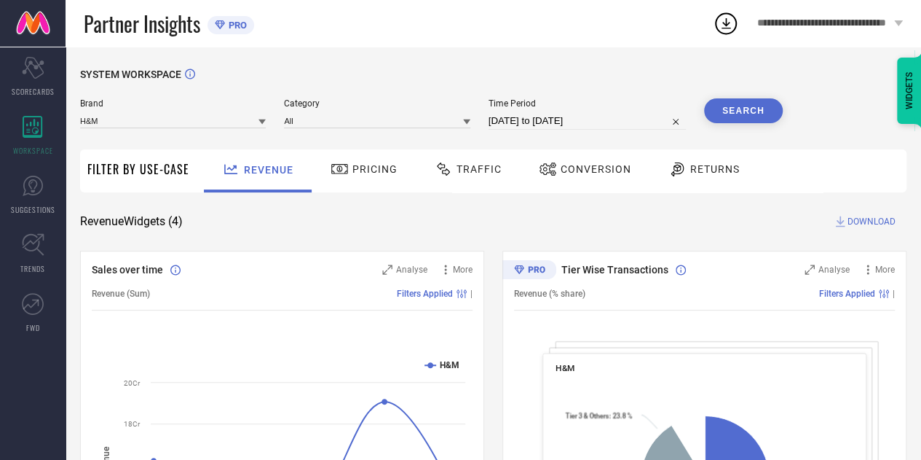
select select "6"
select select "2025"
select select "7"
select select "2025"
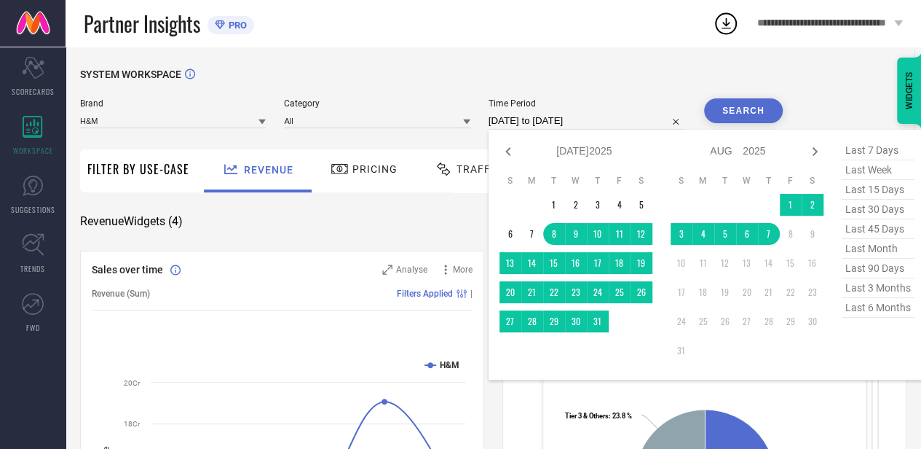
click at [543, 117] on input "[DATE] to [DATE]" at bounding box center [587, 120] width 197 height 17
click at [686, 235] on td "3" at bounding box center [682, 234] width 22 height 22
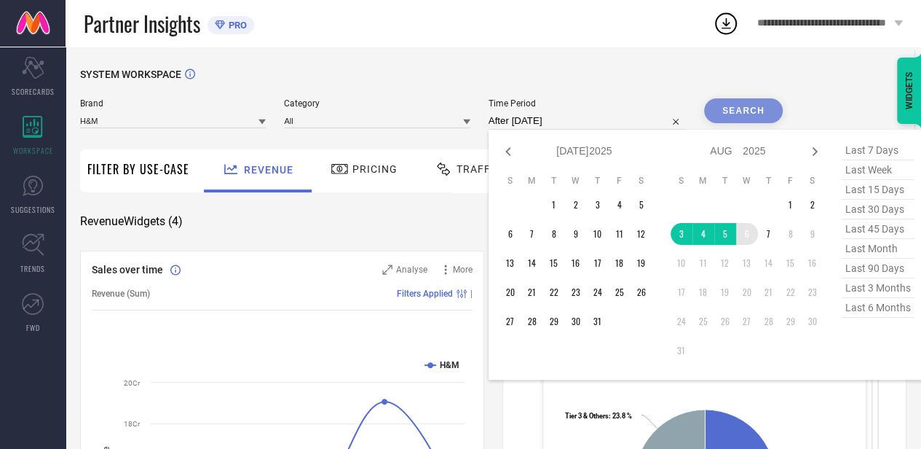
type input "[DATE] to [DATE]"
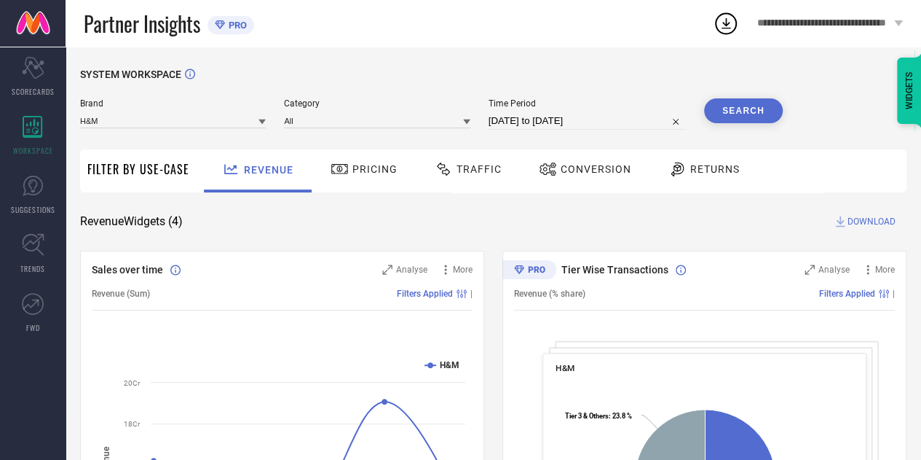
click at [738, 118] on button "Search" at bounding box center [743, 110] width 79 height 25
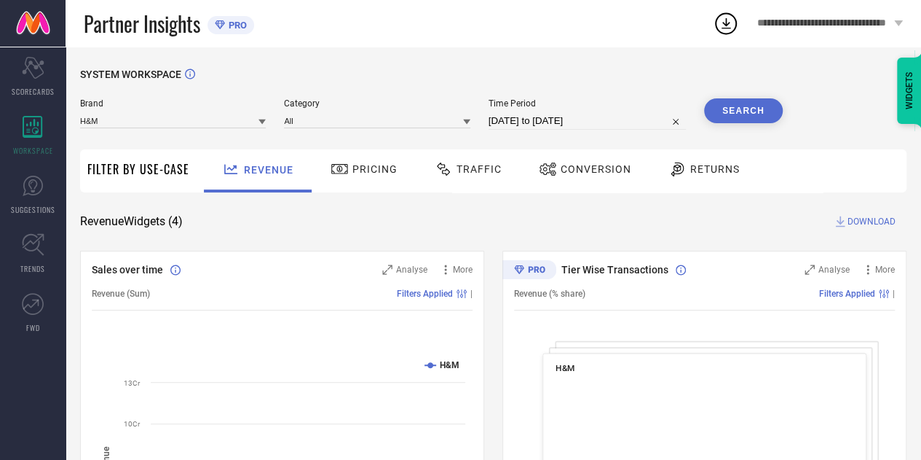
click at [441, 168] on icon at bounding box center [444, 168] width 18 height 17
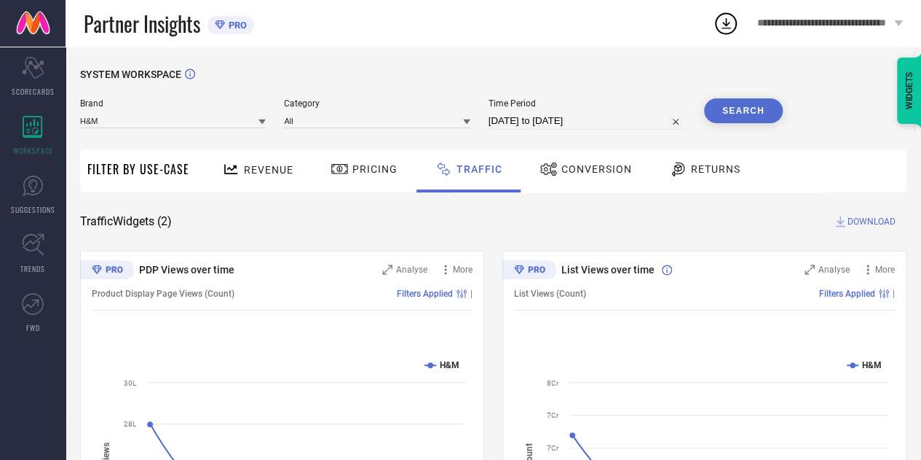
click at [754, 111] on button "Search" at bounding box center [743, 110] width 79 height 25
click at [854, 221] on span "DOWNLOAD" at bounding box center [872, 221] width 48 height 15
